Goal: Information Seeking & Learning: Compare options

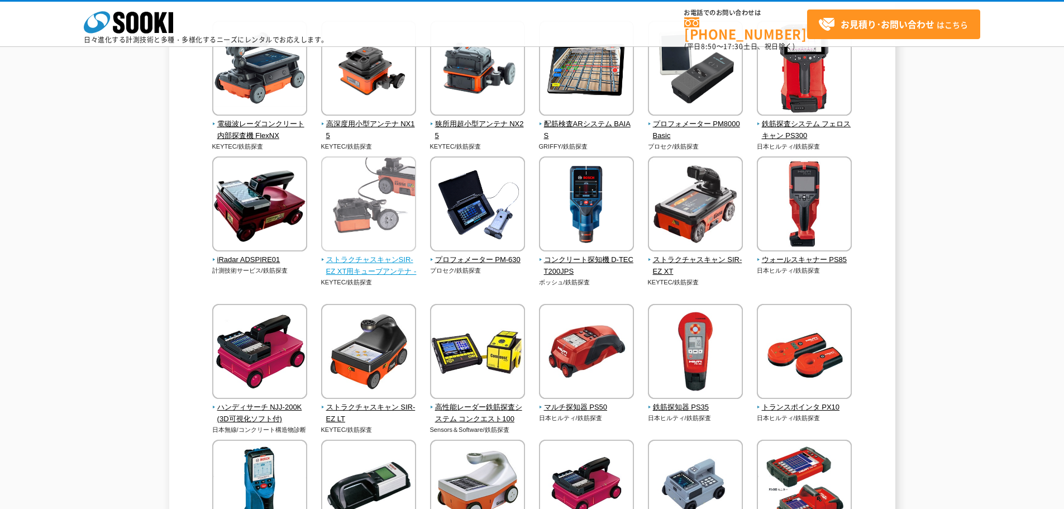
scroll to position [168, 0]
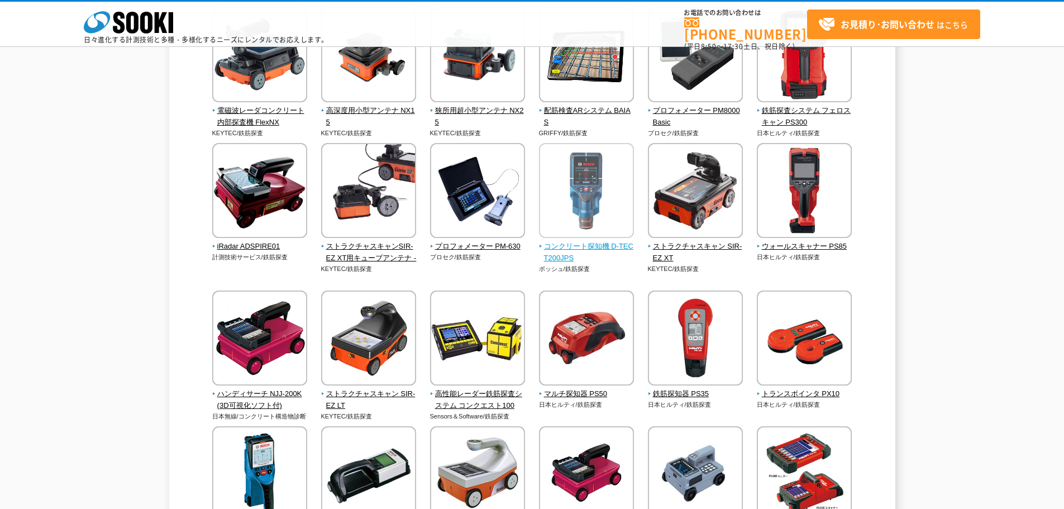
click at [564, 245] on span "コンクリート探知機 D-TECT200JPS" at bounding box center [587, 252] width 96 height 23
